Goal: Task Accomplishment & Management: Manage account settings

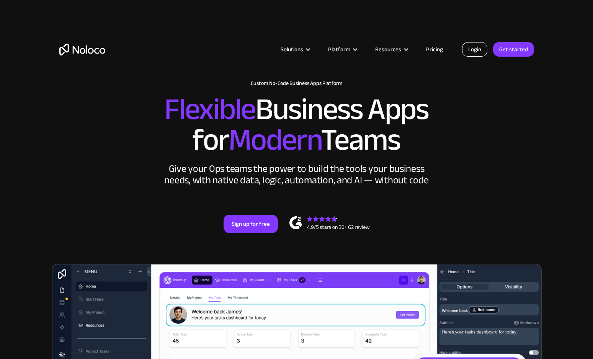
click at [470, 46] on link "Login" at bounding box center [474, 49] width 25 height 15
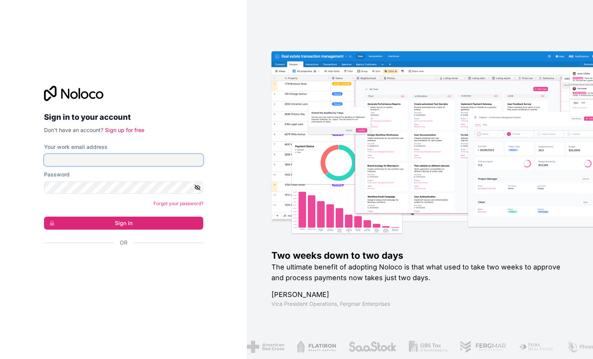
click at [145, 160] on input "Your work email address" at bounding box center [123, 160] width 159 height 12
type input "[EMAIL_ADDRESS][DOMAIN_NAME]"
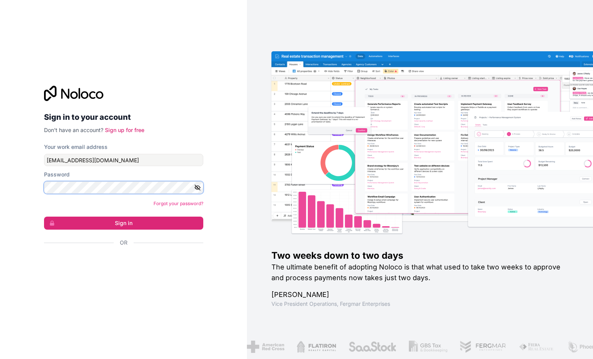
click at [44, 217] on button "Sign in" at bounding box center [123, 223] width 159 height 13
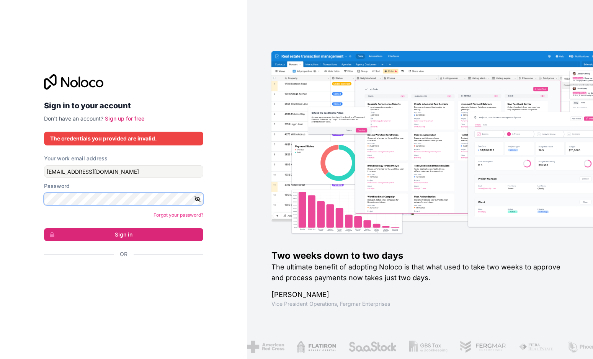
click at [44, 228] on button "Sign in" at bounding box center [123, 234] width 159 height 13
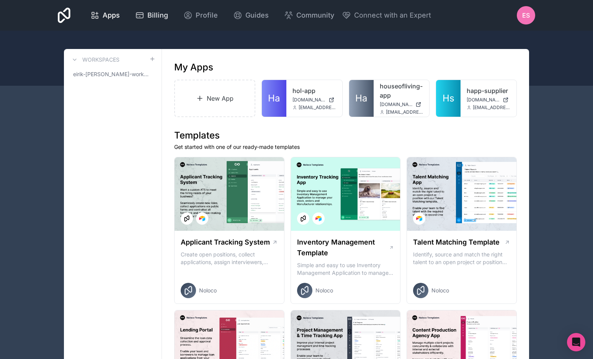
click at [144, 18] on div "Billing" at bounding box center [151, 15] width 33 height 11
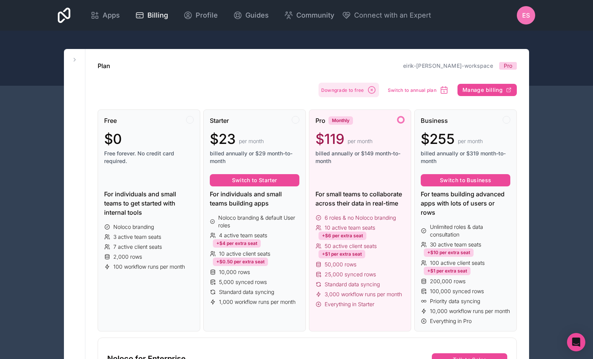
click at [361, 89] on span "Downgrade to free" at bounding box center [342, 90] width 43 height 6
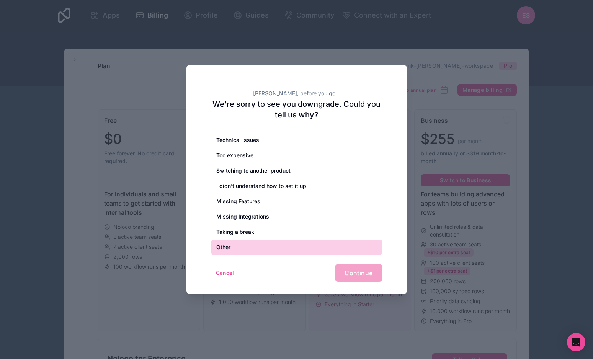
click at [244, 249] on div "Other" at bounding box center [297, 247] width 172 height 15
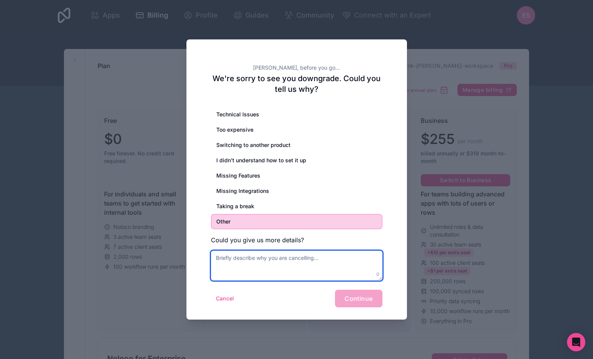
click at [257, 263] on textarea at bounding box center [297, 266] width 172 height 30
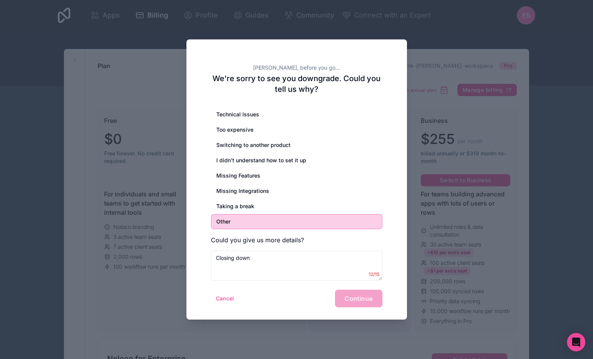
click at [301, 299] on div "Cancel Continue" at bounding box center [297, 299] width 172 height 18
click at [361, 296] on div "Cancel Continue" at bounding box center [297, 299] width 172 height 18
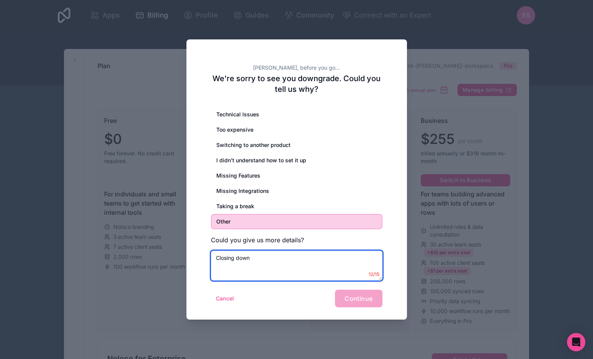
click at [308, 263] on textarea "Closing down" at bounding box center [297, 266] width 172 height 30
type textarea "Closing down ..."
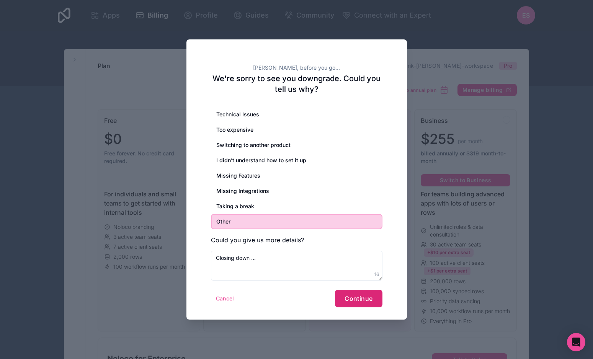
click at [359, 295] on button "Continue" at bounding box center [358, 299] width 47 height 18
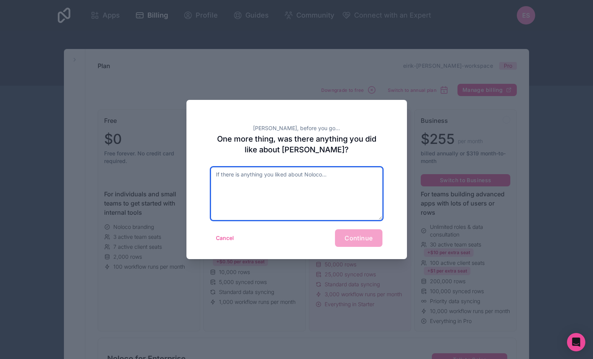
click at [309, 199] on textarea at bounding box center [297, 193] width 172 height 53
type textarea "Its ok"
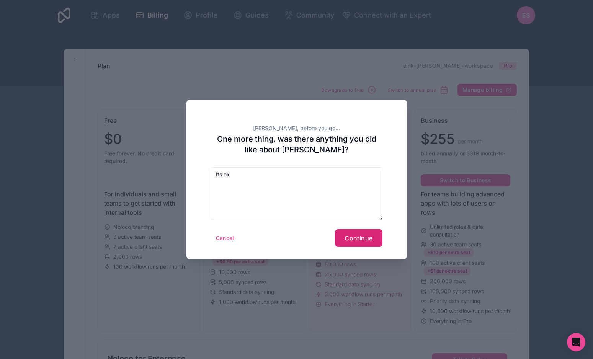
click at [367, 240] on span "Continue" at bounding box center [359, 238] width 28 height 8
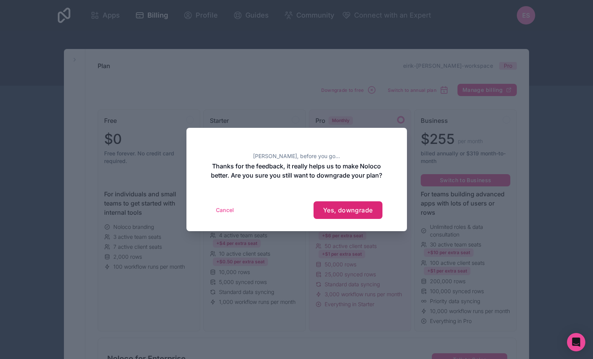
click at [351, 213] on span "Yes, downgrade" at bounding box center [348, 210] width 50 height 8
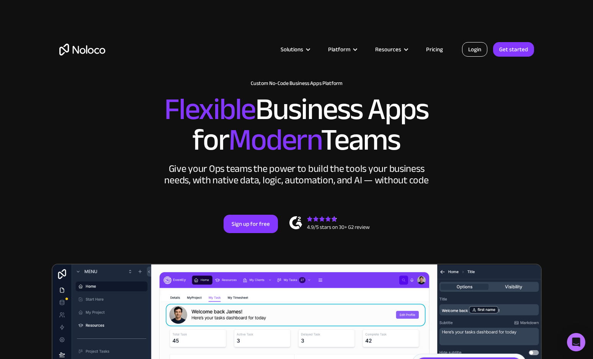
click at [471, 46] on link "Login" at bounding box center [474, 49] width 25 height 15
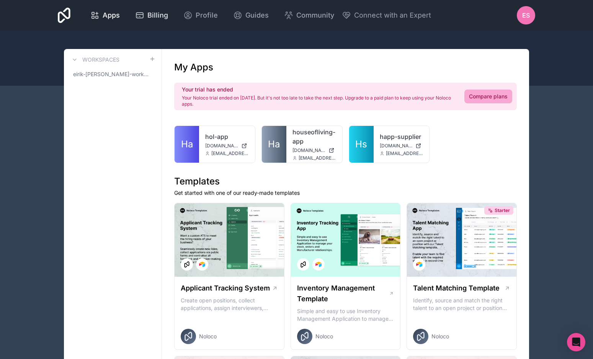
click at [157, 13] on span "Billing" at bounding box center [157, 15] width 21 height 11
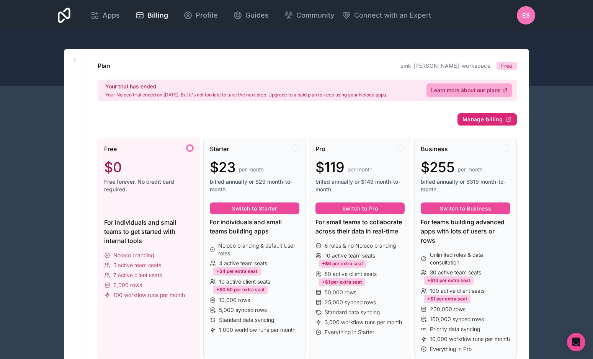
click at [488, 119] on span "Manage billing" at bounding box center [483, 119] width 40 height 7
